Goal: Task Accomplishment & Management: Manage account settings

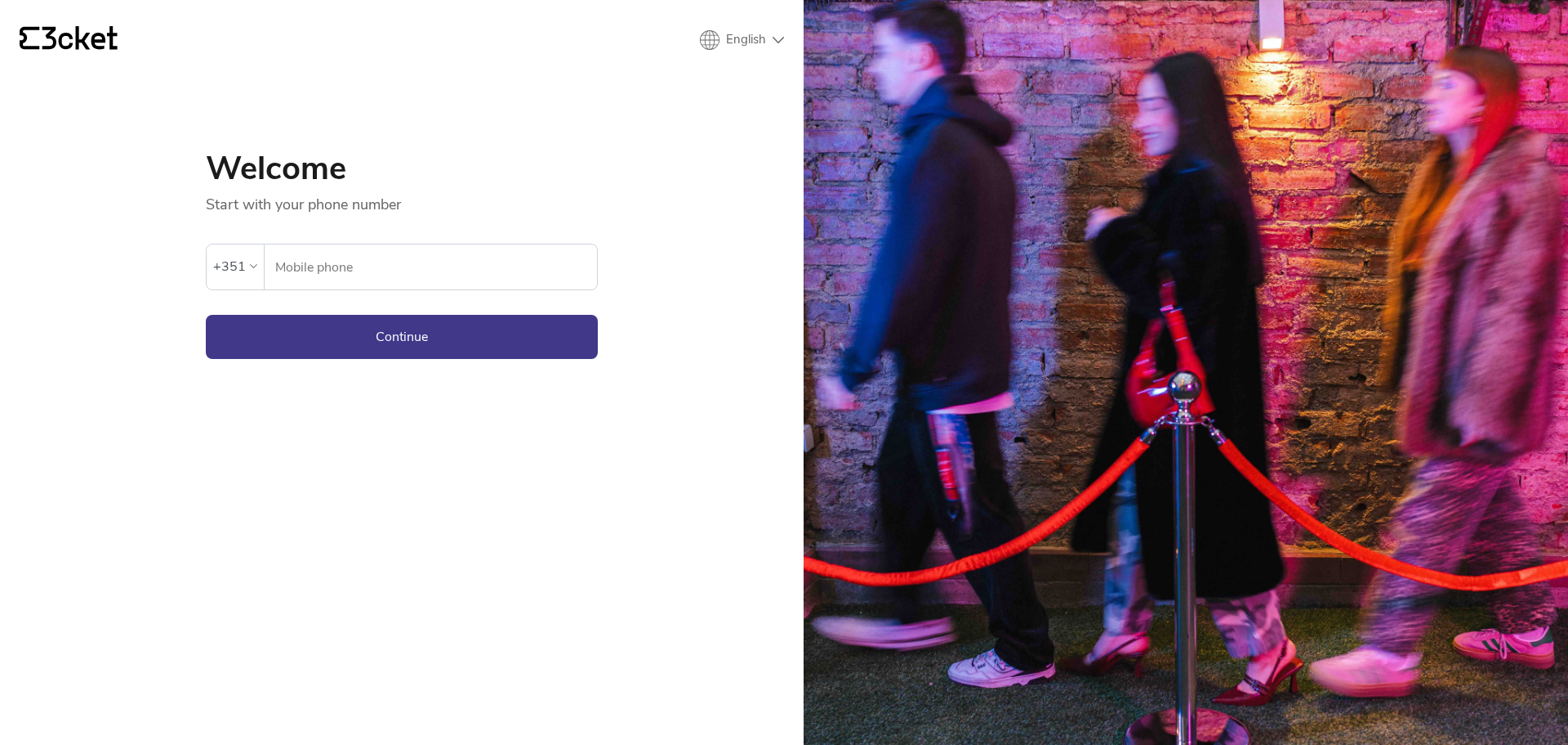
click at [360, 273] on input "Mobile phone" at bounding box center [436, 267] width 323 height 45
type input "01751420002"
click at [235, 262] on div "+351" at bounding box center [229, 267] width 32 height 25
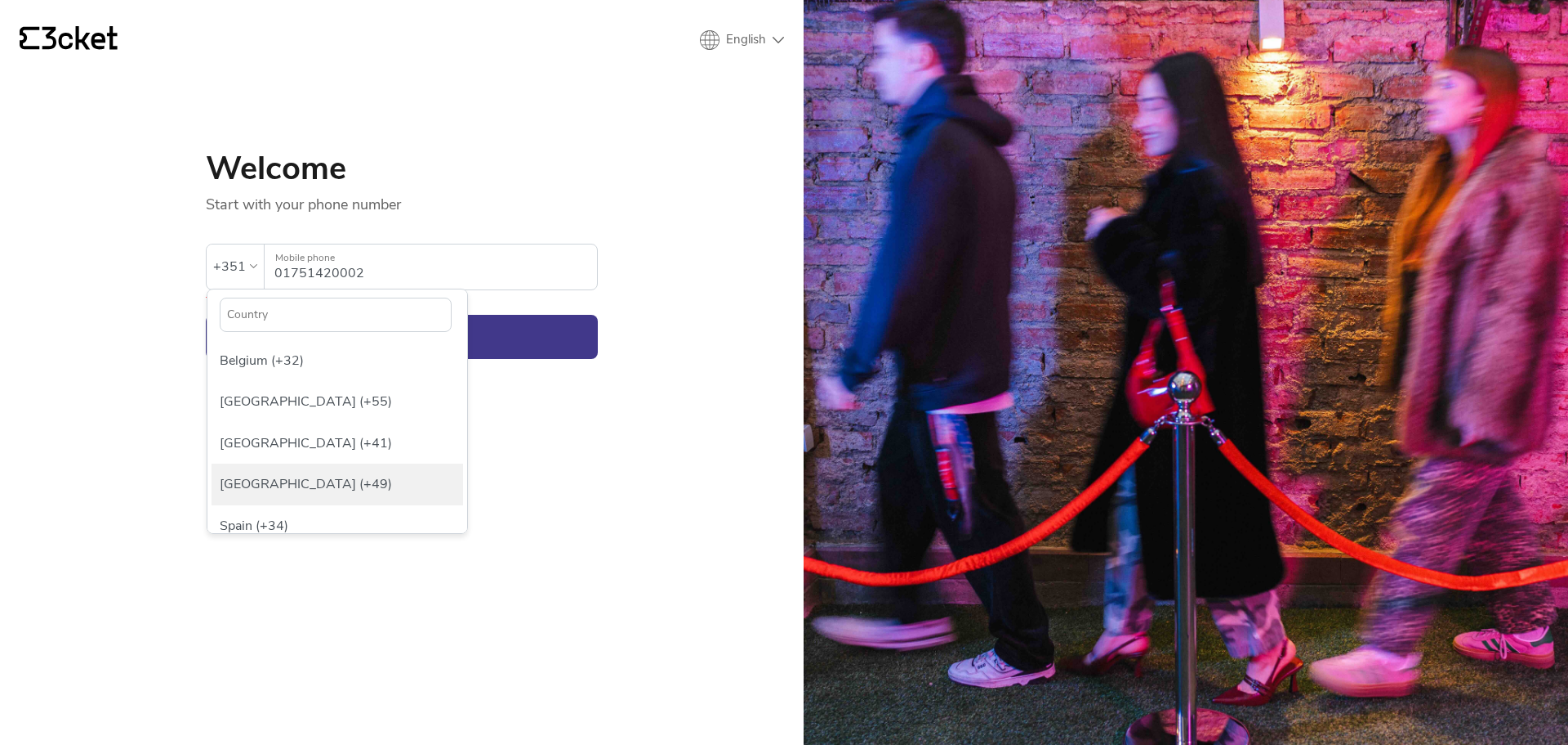
click at [289, 478] on div "[GEOGRAPHIC_DATA] (+49)" at bounding box center [337, 483] width 252 height 41
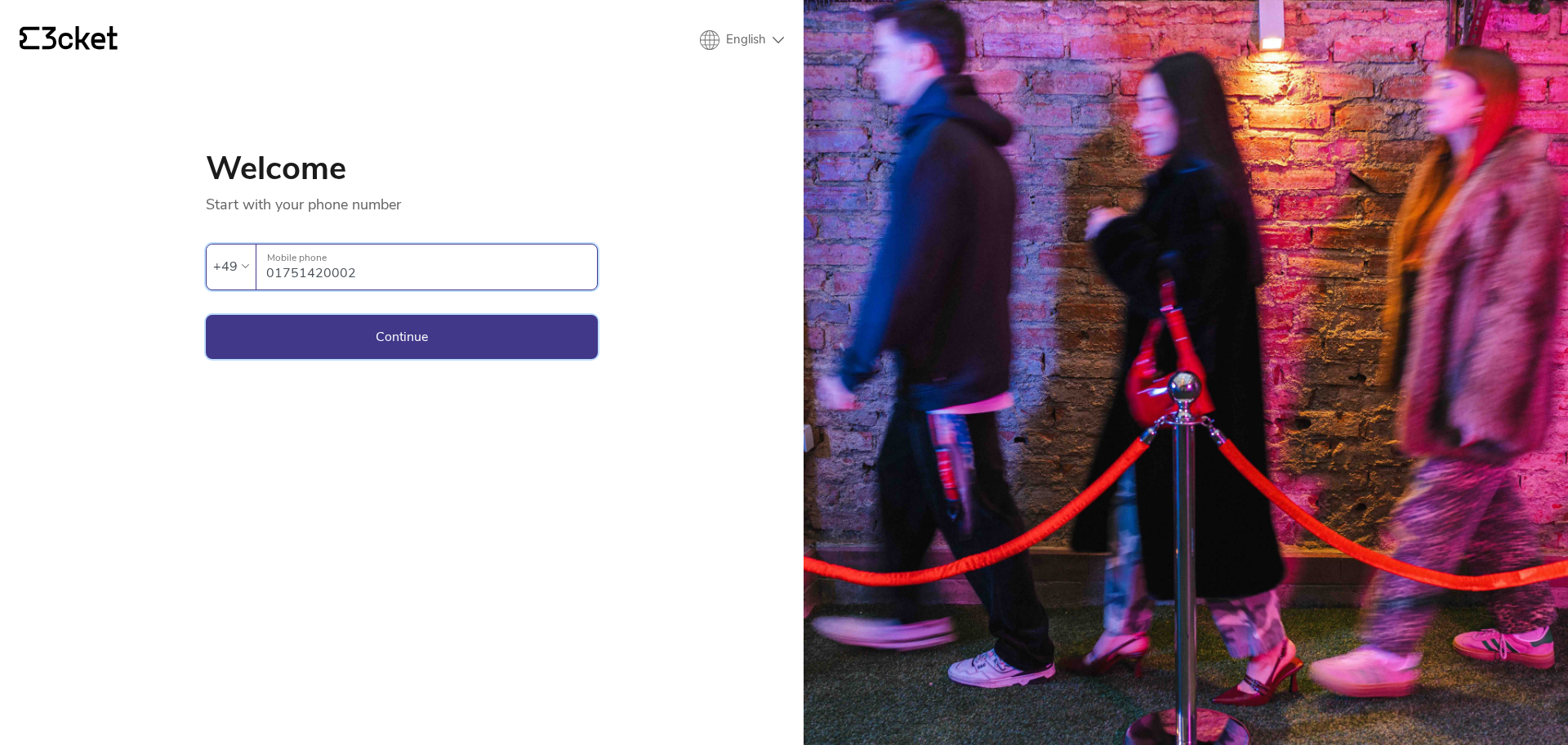
click at [449, 339] on button "Continue" at bounding box center [402, 336] width 392 height 44
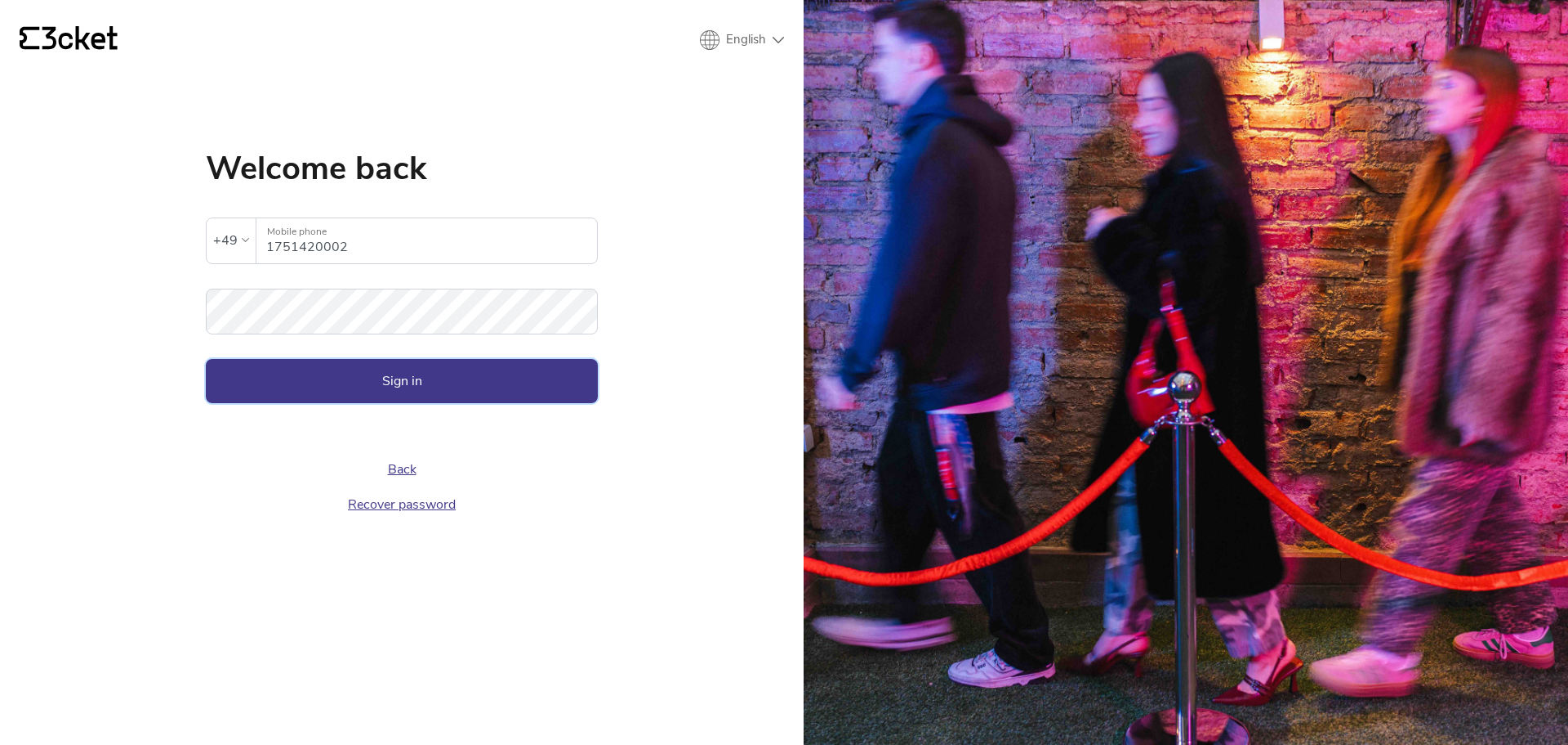
click at [351, 380] on button "Sign in" at bounding box center [402, 380] width 392 height 44
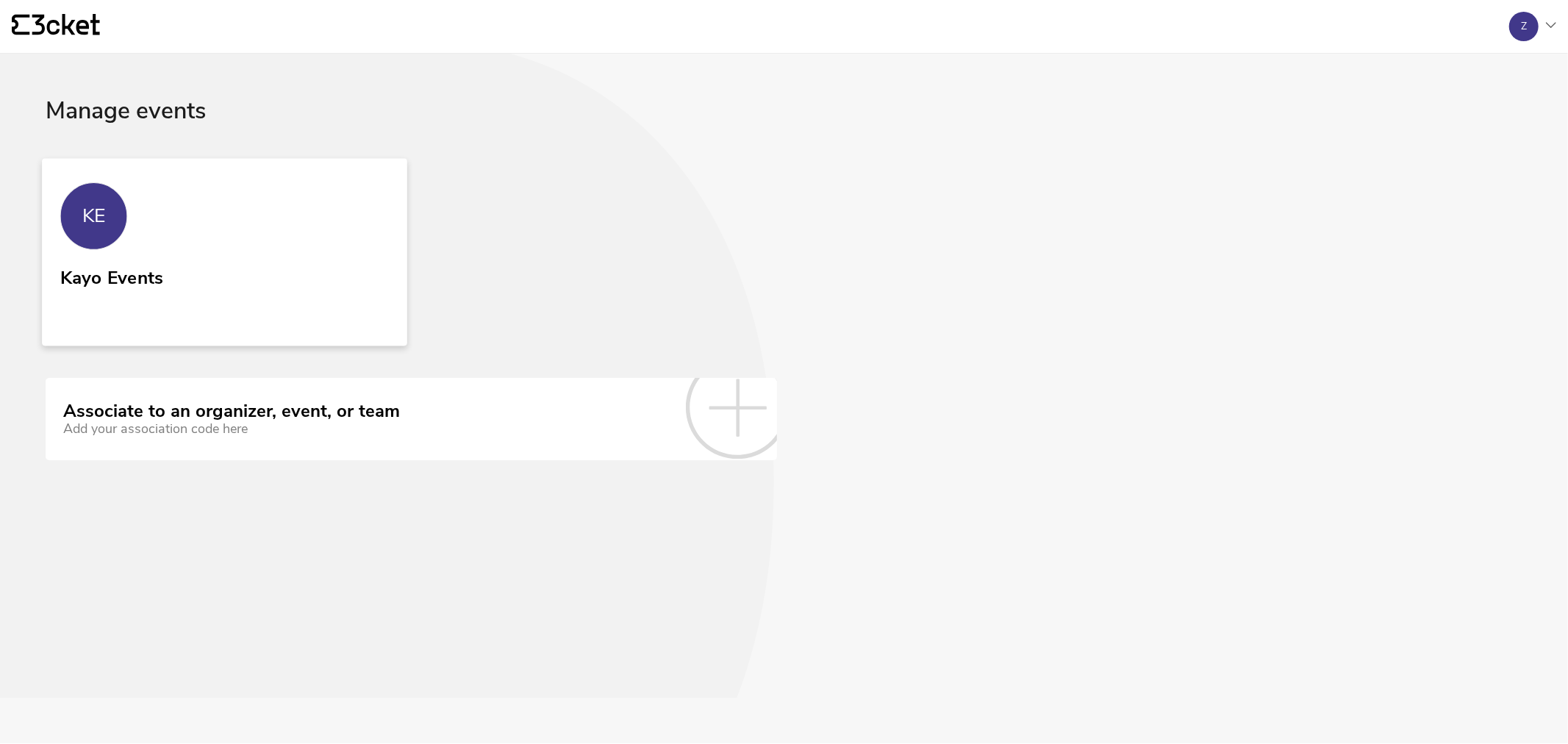
click at [162, 234] on link "KE Kayo Events" at bounding box center [224, 252] width 365 height 187
